Goal: Transaction & Acquisition: Purchase product/service

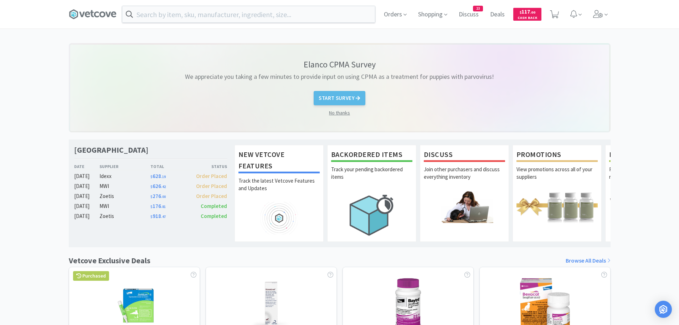
click at [339, 114] on link "No thanks" at bounding box center [339, 113] width 21 height 8
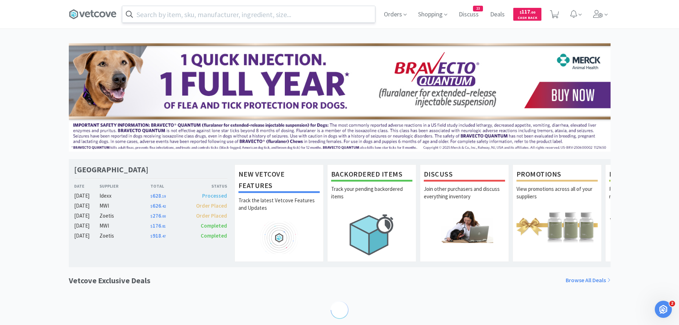
click at [183, 17] on input "text" at bounding box center [248, 14] width 253 height 16
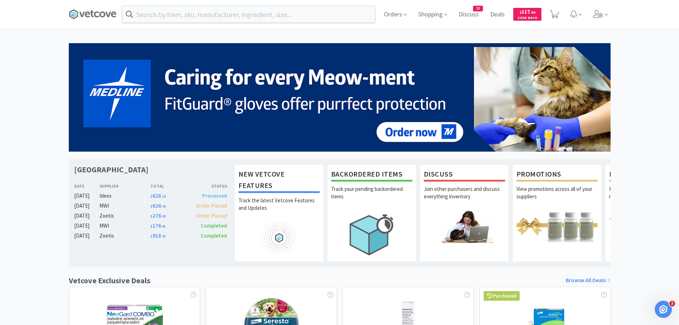
click at [649, 89] on div at bounding box center [339, 162] width 679 height 325
click at [562, 17] on div "Orders Shopping Discuss Discuss 23 Deals Deals $ 117 . 00 Cash Back" at bounding box center [494, 14] width 232 height 29
click at [559, 17] on span at bounding box center [554, 14] width 15 height 29
